Goal: Task Accomplishment & Management: Manage account settings

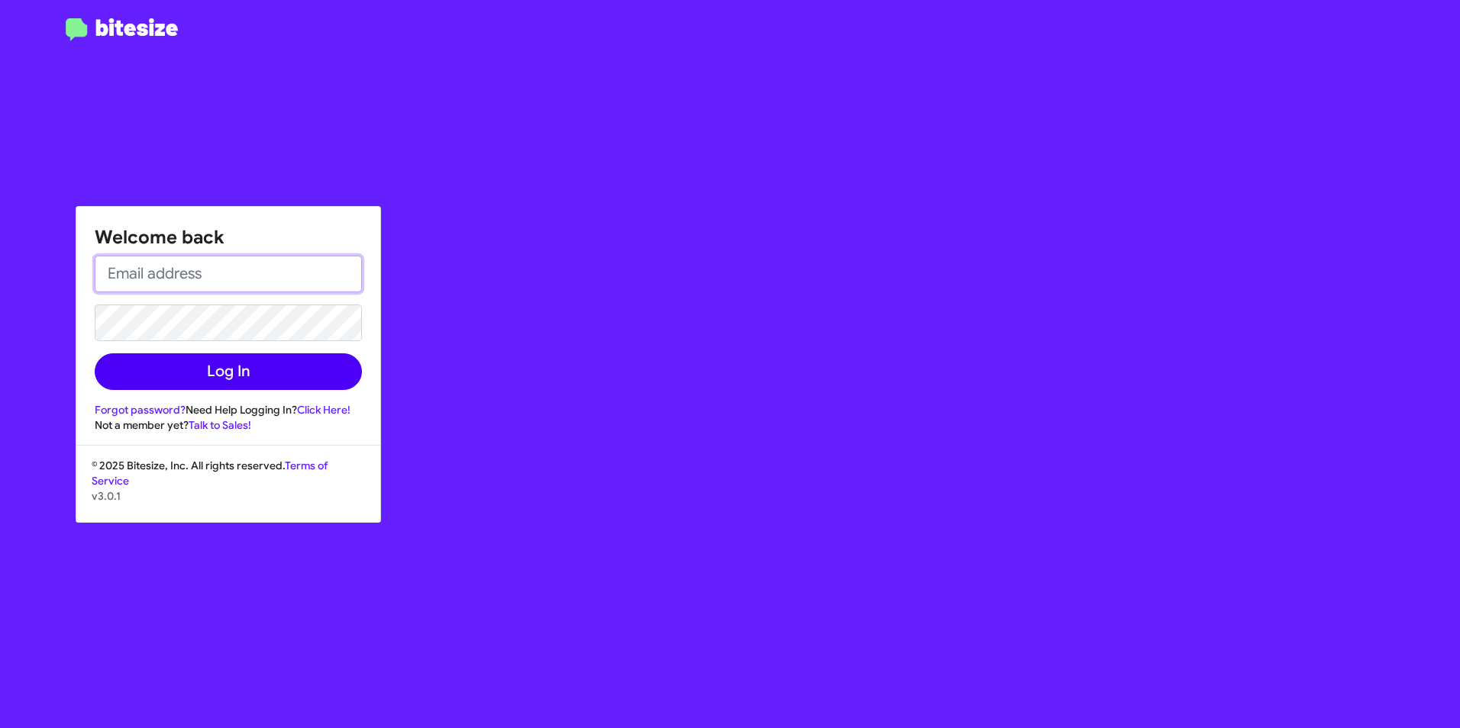
type input "[PERSON_NAME][EMAIL_ADDRESS][PERSON_NAME][PERSON_NAME][DOMAIN_NAME]"
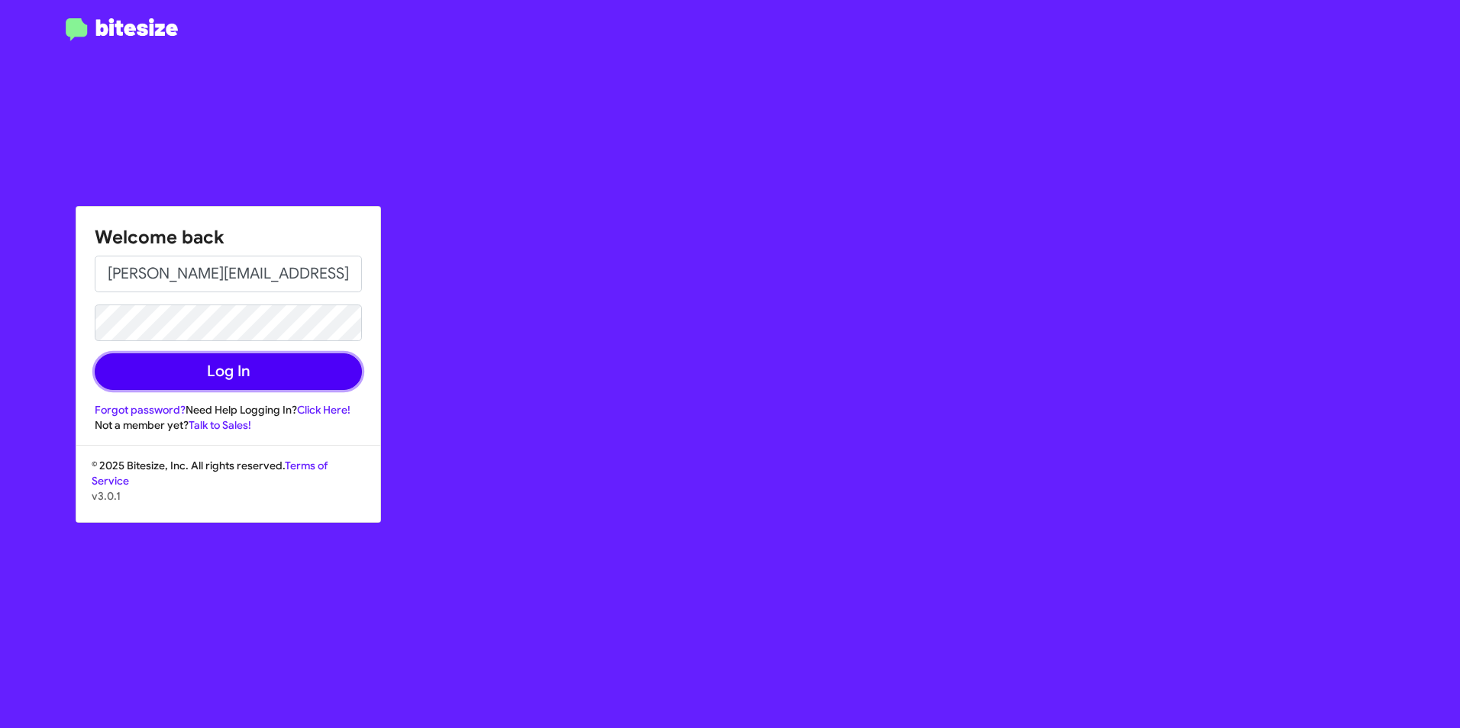
click at [279, 374] on button "Log In" at bounding box center [228, 371] width 267 height 37
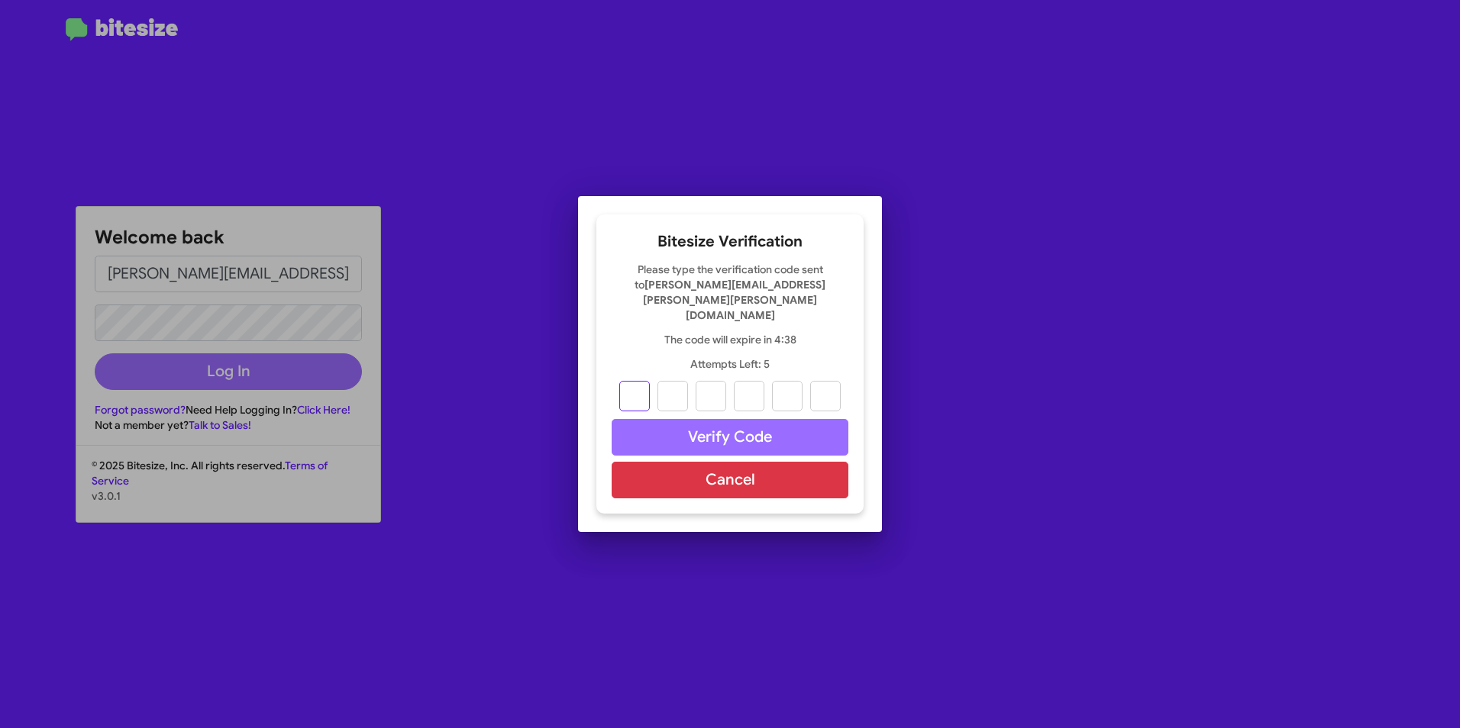
click at [648, 381] on input "text" at bounding box center [634, 396] width 31 height 31
type input "3"
type input "4"
type input "5"
type input "2"
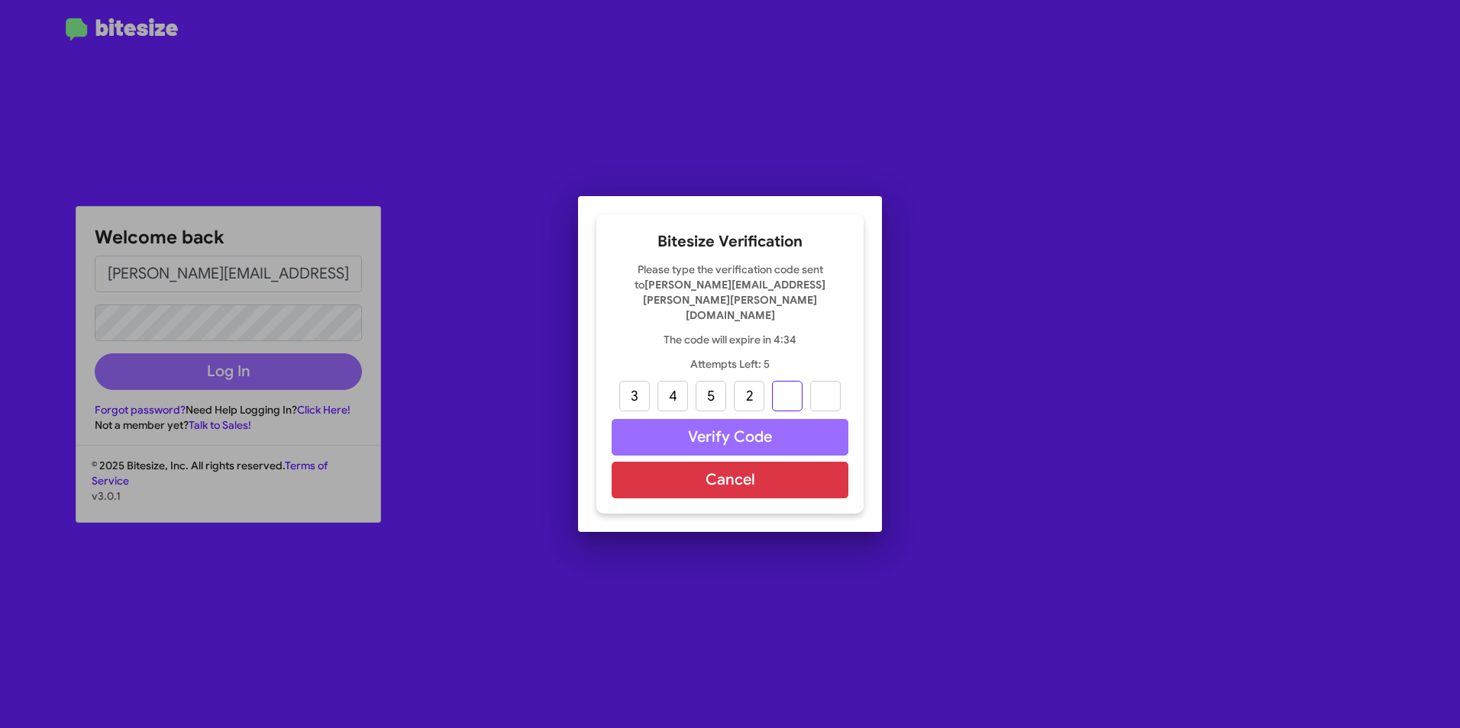
type input "0"
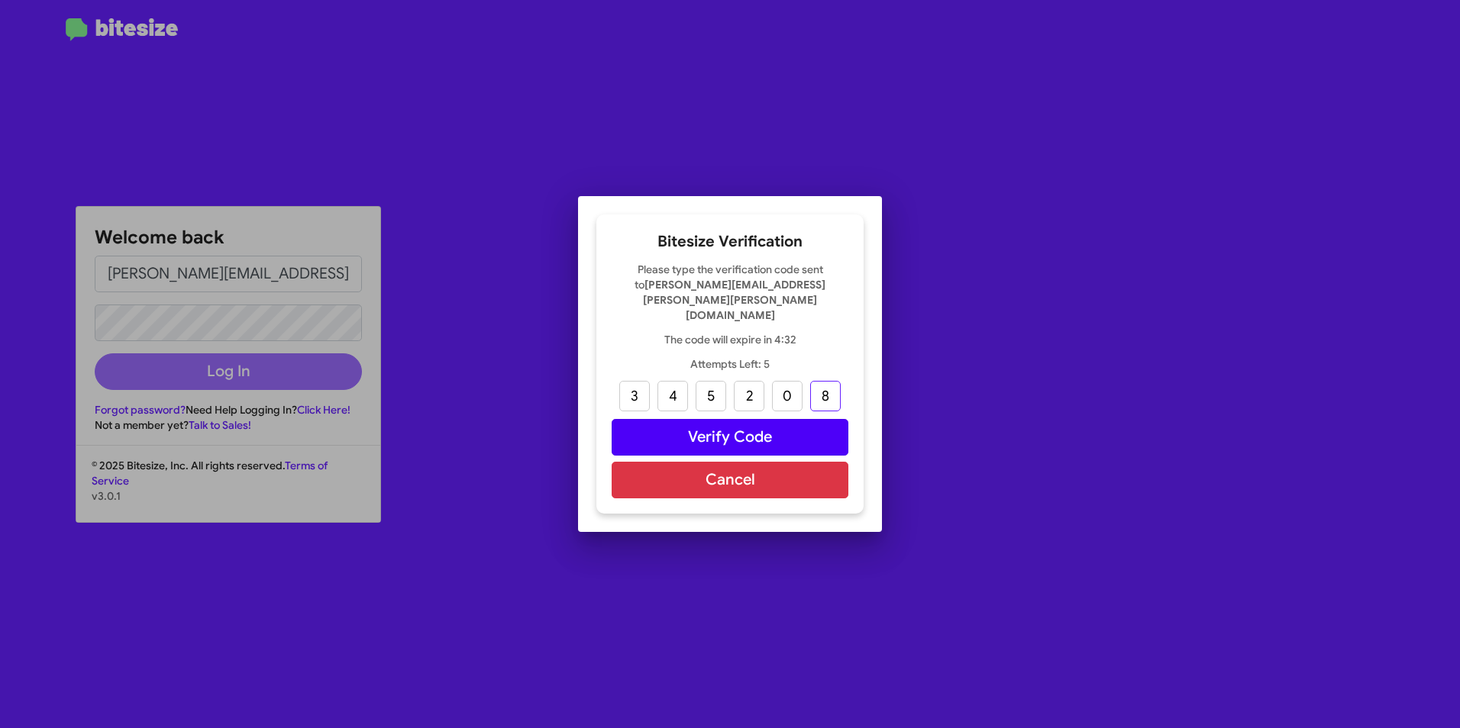
type input "8"
click at [792, 419] on button "Verify Code" at bounding box center [729, 437] width 237 height 37
